Goal: Task Accomplishment & Management: Manage account settings

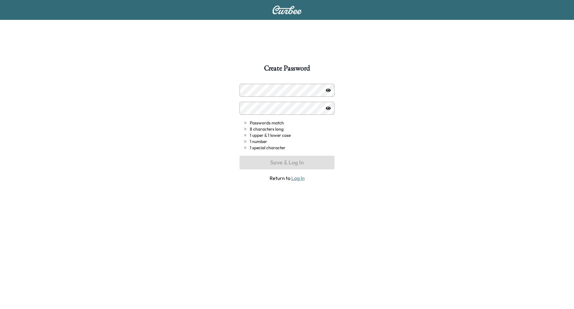
click at [271, 97] on div "Passwords match 8 characters long 1 upper & 1 lower case 1 number 1 special cha…" at bounding box center [287, 133] width 95 height 98
click at [330, 90] on icon "button" at bounding box center [328, 89] width 5 height 3
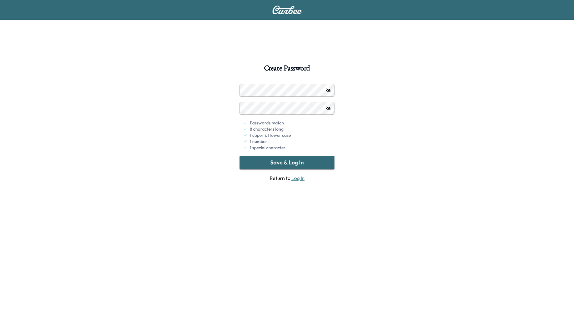
click at [284, 162] on button "Save & Log In" at bounding box center [287, 163] width 95 height 14
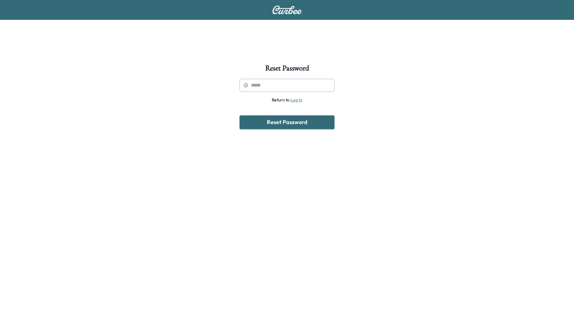
click at [266, 89] on input "text" at bounding box center [287, 85] width 95 height 13
type input "**********"
click at [296, 120] on button "Reset Password" at bounding box center [287, 122] width 95 height 14
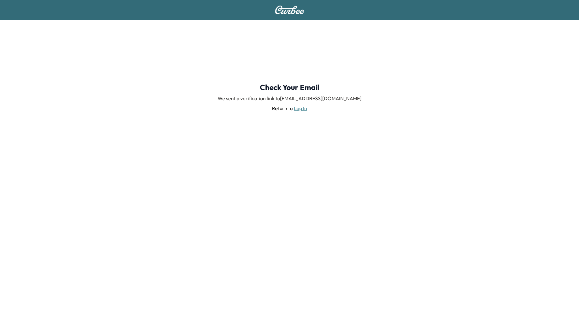
click at [298, 107] on link "Log In" at bounding box center [300, 108] width 13 height 6
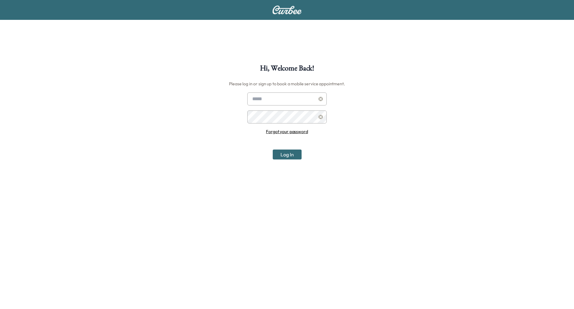
click at [296, 97] on input "text" at bounding box center [286, 99] width 79 height 13
click at [296, 132] on link "Forgot your password" at bounding box center [287, 132] width 42 height 6
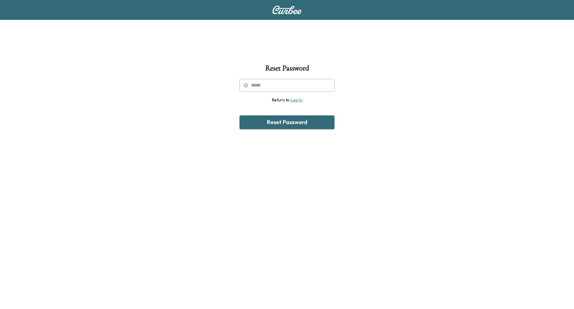
click at [271, 89] on input "text" at bounding box center [287, 85] width 95 height 13
type input "**********"
click at [290, 124] on button "Reset Password" at bounding box center [287, 122] width 95 height 14
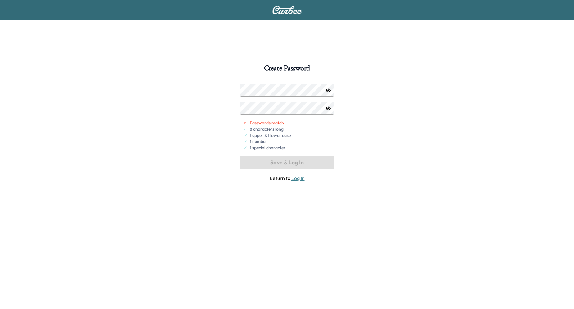
click at [328, 89] on icon "button" at bounding box center [328, 89] width 5 height 3
click at [307, 163] on button "Save & Log In" at bounding box center [287, 163] width 95 height 14
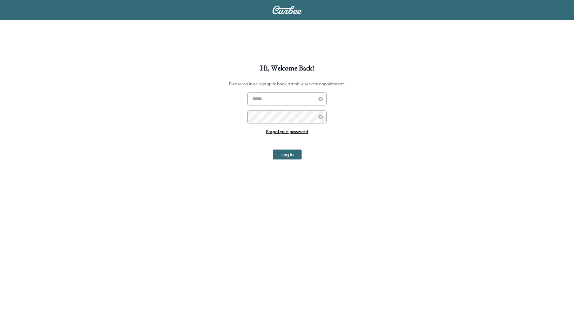
drag, startPoint x: 353, startPoint y: 58, endPoint x: 460, endPoint y: 97, distance: 113.1
click at [460, 97] on div "Hi, Welcome Back! Please log in or sign up to book a mobile service appointment…" at bounding box center [287, 219] width 574 height 309
click at [267, 100] on input "text" at bounding box center [286, 99] width 79 height 13
type input "**********"
click at [291, 158] on button "Log In" at bounding box center [287, 155] width 29 height 10
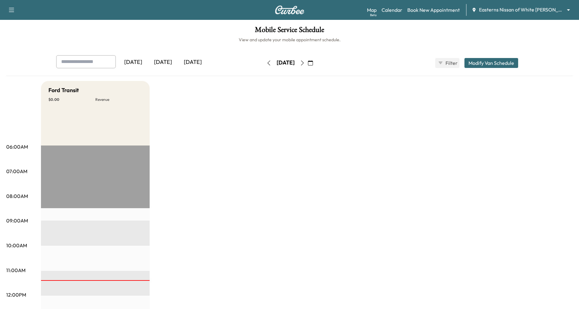
click at [560, 10] on body "Support Log Out Map Beta Calendar Book New Appointment Easterns Nissan of White…" at bounding box center [289, 154] width 579 height 309
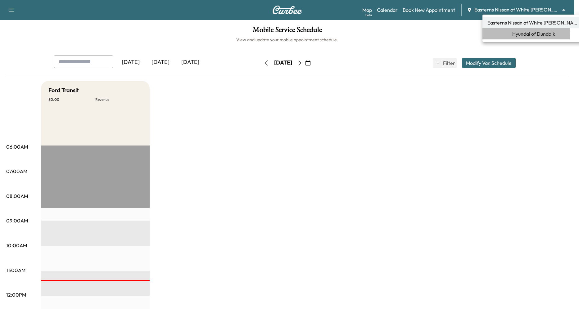
click at [519, 34] on span "Hyundai of Dundalk" at bounding box center [533, 33] width 43 height 7
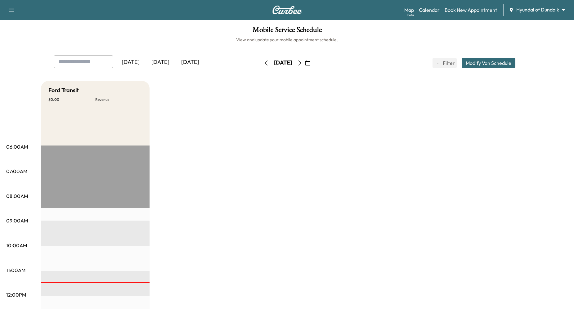
click at [13, 8] on icon "button" at bounding box center [11, 10] width 5 height 4
click at [21, 37] on button "Log Out" at bounding box center [21, 35] width 23 height 10
